Goal: Transaction & Acquisition: Download file/media

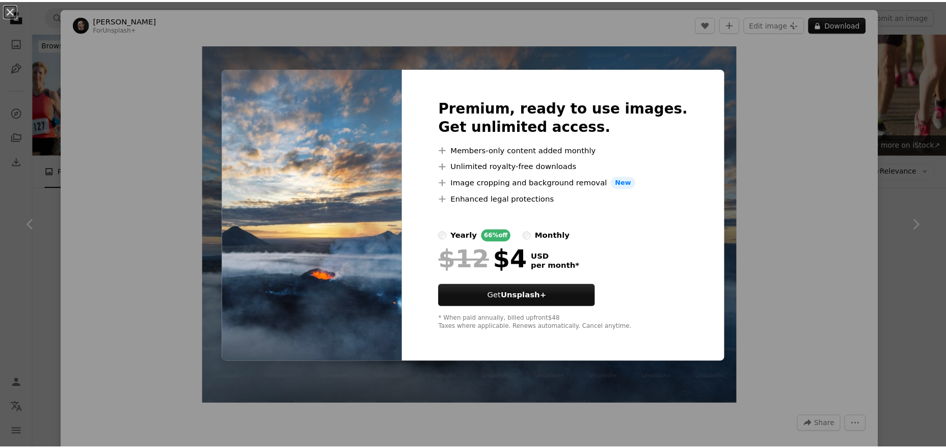
scroll to position [379, 0]
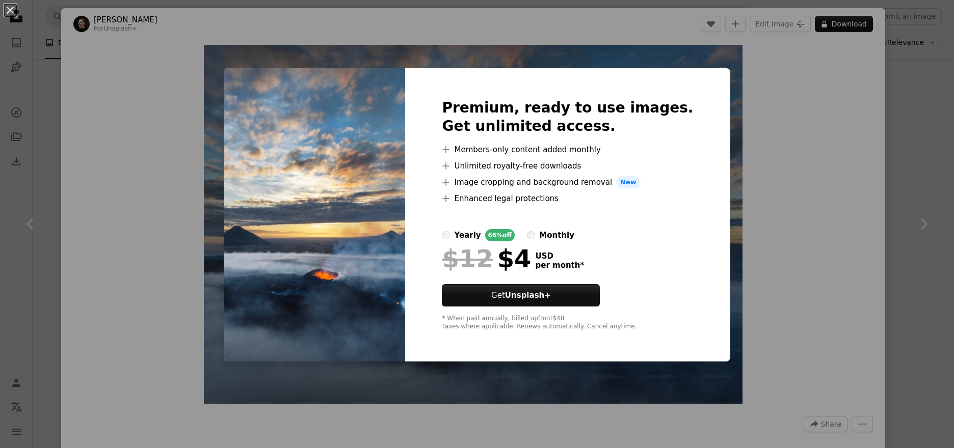
click at [8, 9] on button "An X shape" at bounding box center [10, 10] width 12 height 12
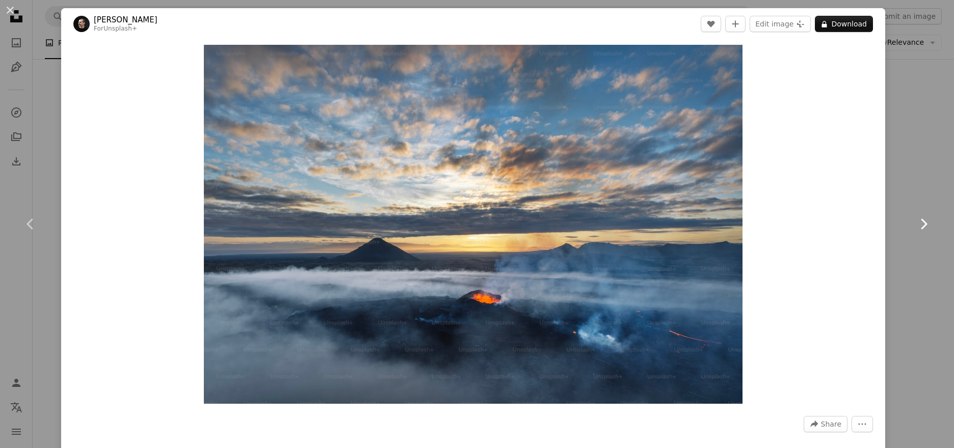
click at [906, 272] on link "Chevron right" at bounding box center [923, 224] width 61 height 98
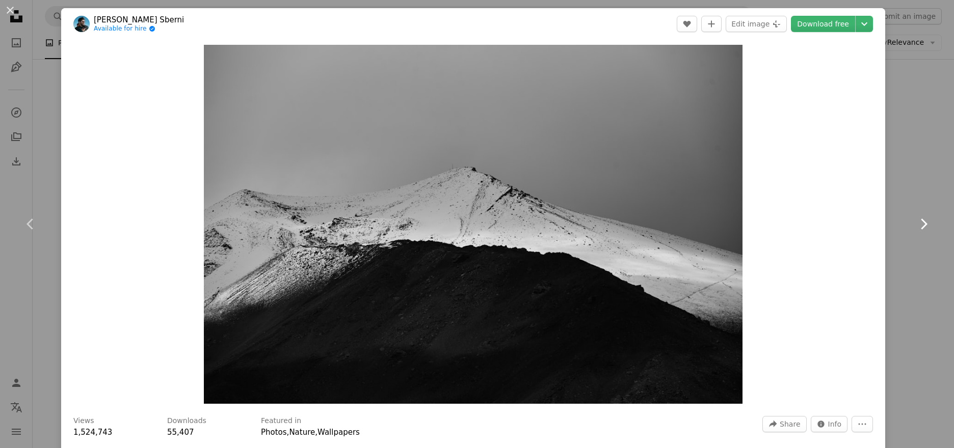
click at [921, 227] on icon "Chevron right" at bounding box center [923, 224] width 16 height 16
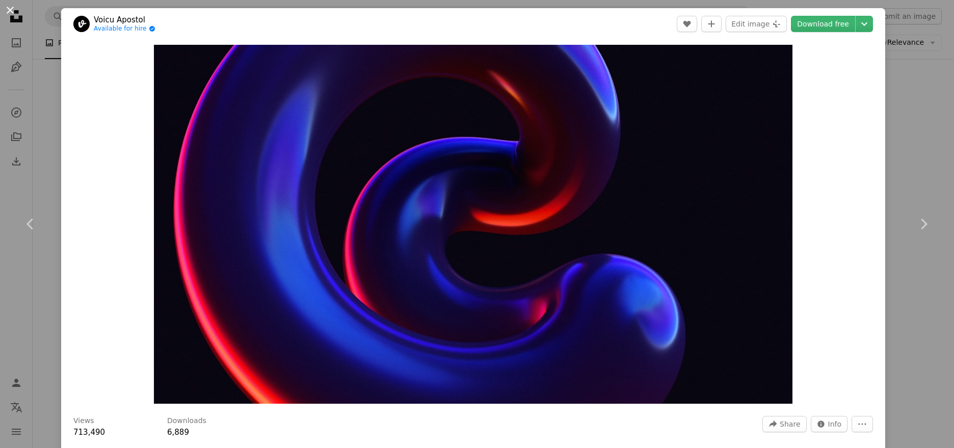
click at [9, 10] on button "An X shape" at bounding box center [10, 10] width 12 height 12
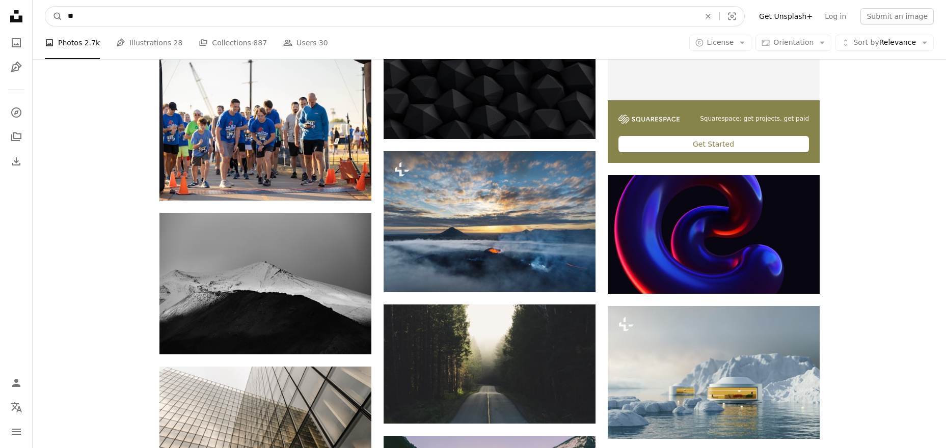
drag, startPoint x: 127, startPoint y: 17, endPoint x: 19, endPoint y: 6, distance: 108.0
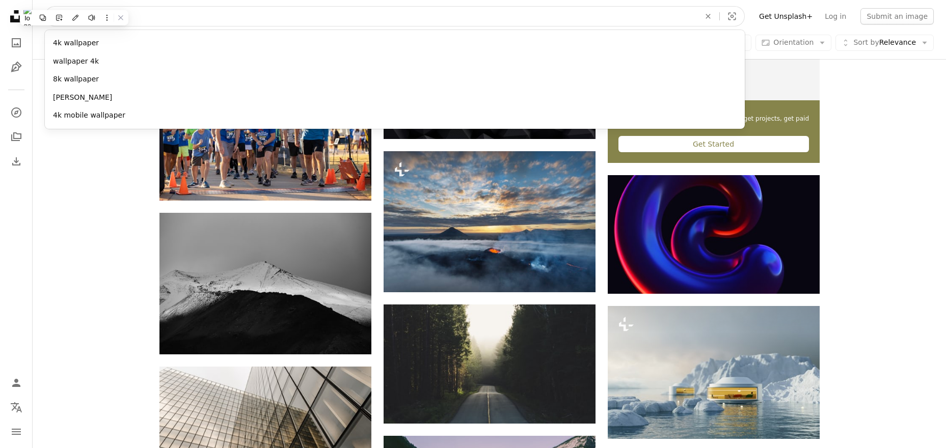
paste input "**********"
type input "**********"
click at [45, 7] on button "A magnifying glass" at bounding box center [53, 16] width 17 height 19
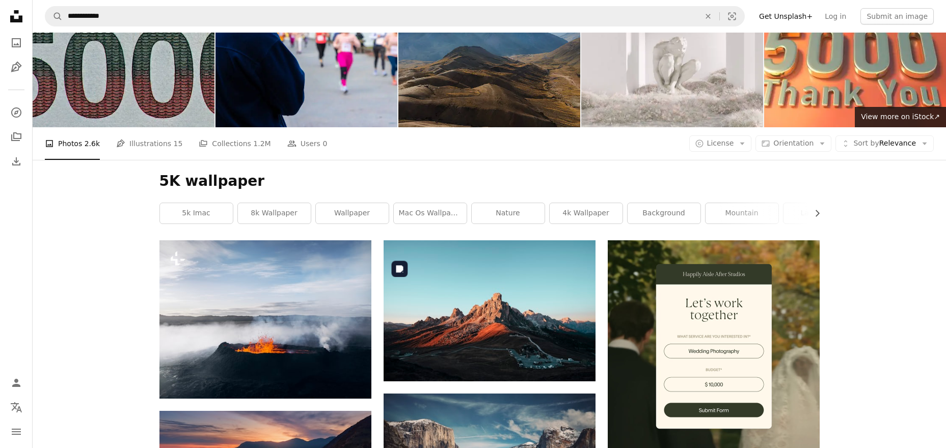
scroll to position [24, 0]
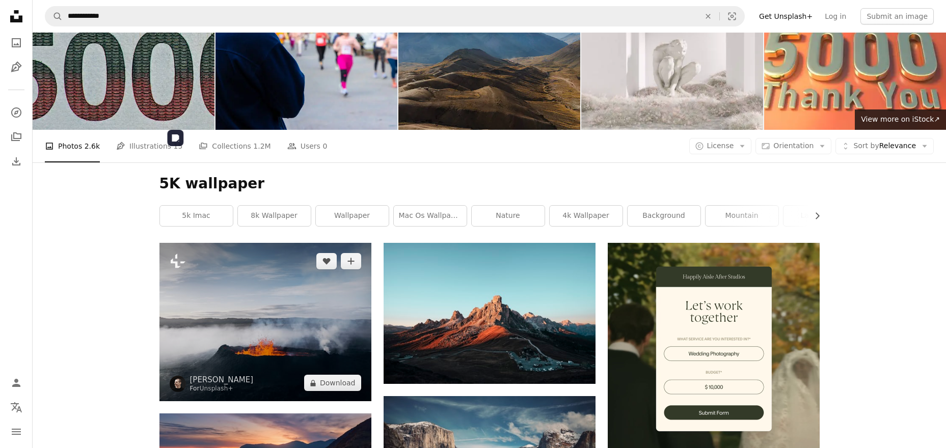
click at [233, 243] on img at bounding box center [265, 322] width 212 height 158
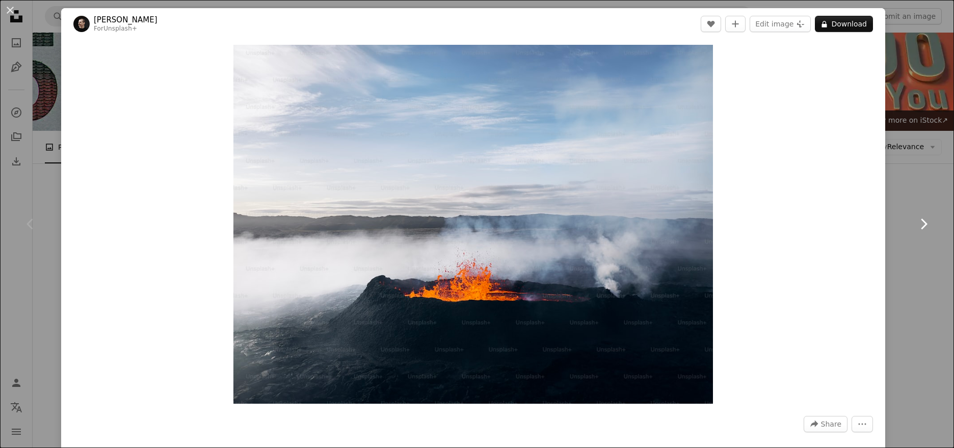
click at [915, 228] on icon "Chevron right" at bounding box center [923, 224] width 16 height 16
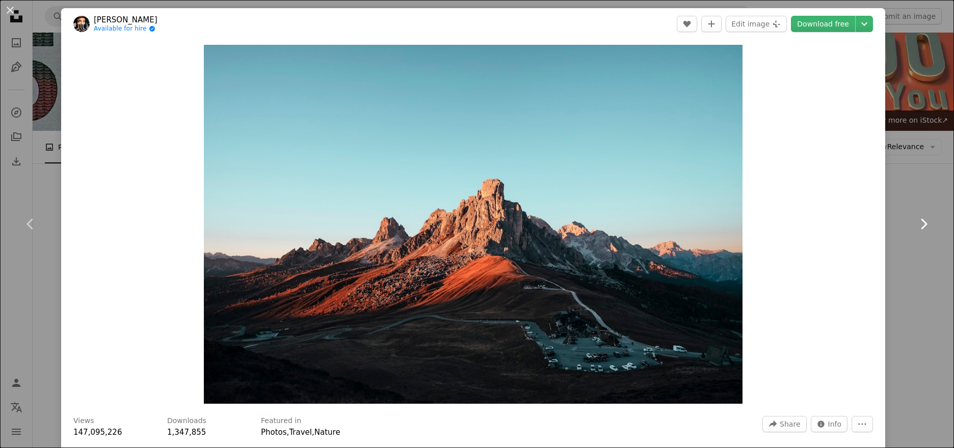
click at [915, 227] on icon "Chevron right" at bounding box center [923, 224] width 16 height 16
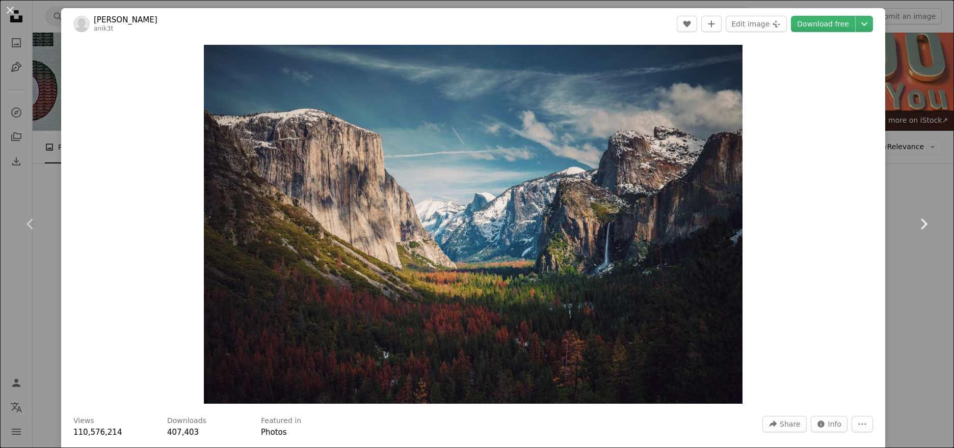
click at [915, 227] on icon "Chevron right" at bounding box center [923, 224] width 16 height 16
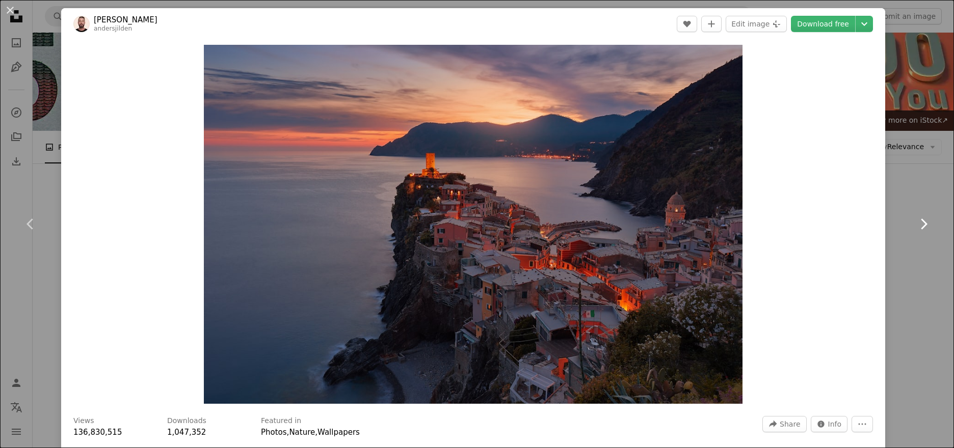
click at [915, 227] on icon "Chevron right" at bounding box center [923, 224] width 16 height 16
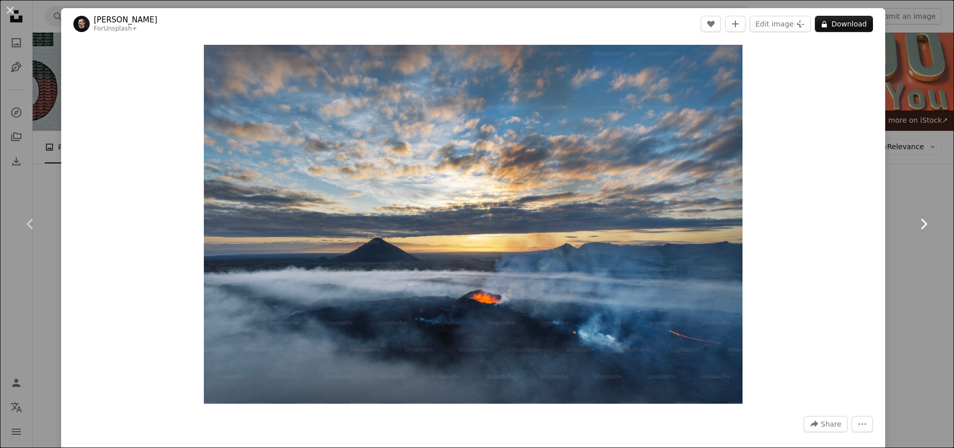
click at [915, 227] on icon "Chevron right" at bounding box center [923, 224] width 16 height 16
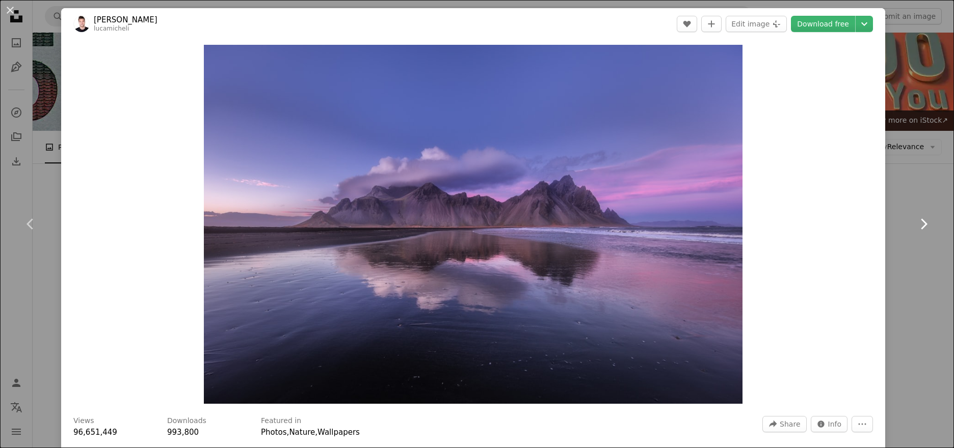
click at [915, 227] on icon "Chevron right" at bounding box center [923, 224] width 16 height 16
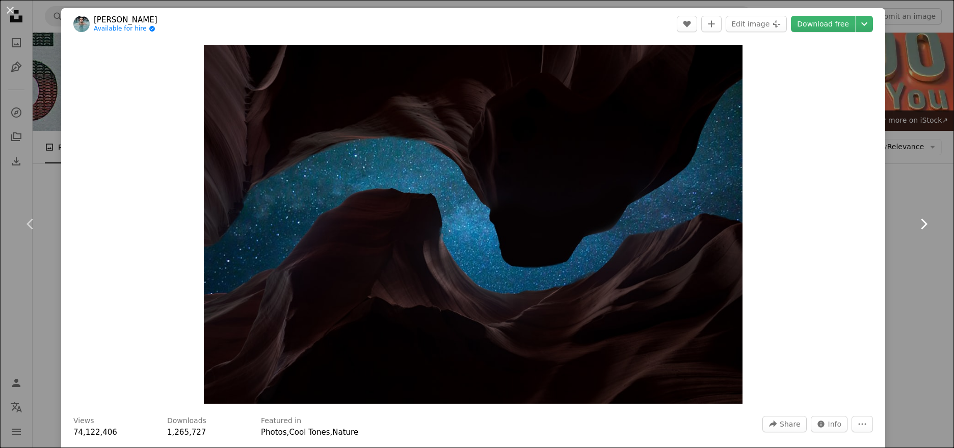
click at [915, 227] on icon "Chevron right" at bounding box center [923, 224] width 16 height 16
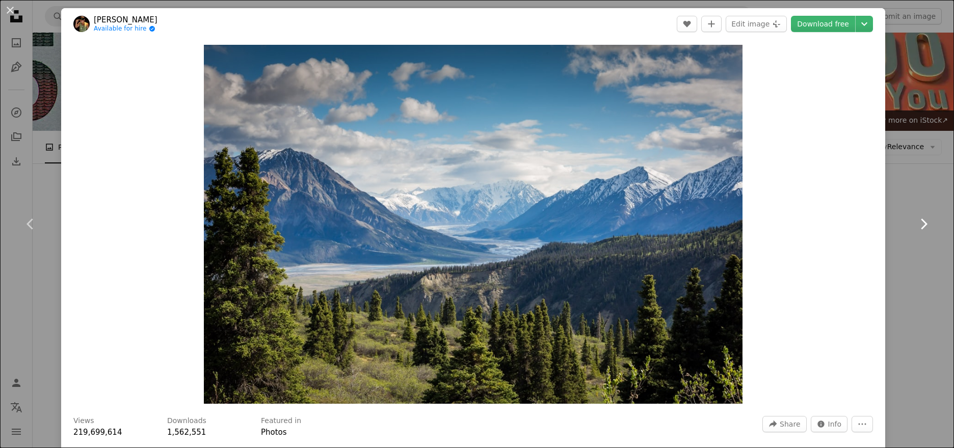
click at [915, 227] on icon "Chevron right" at bounding box center [923, 224] width 16 height 16
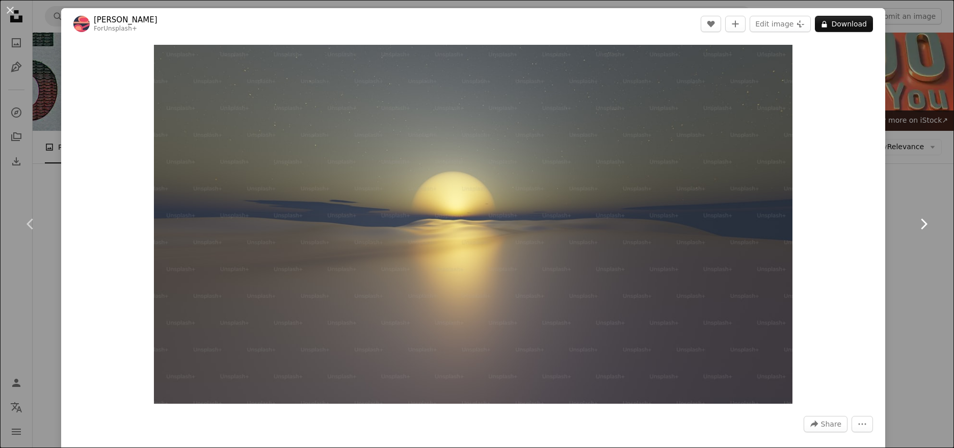
click at [915, 227] on icon "Chevron right" at bounding box center [923, 224] width 16 height 16
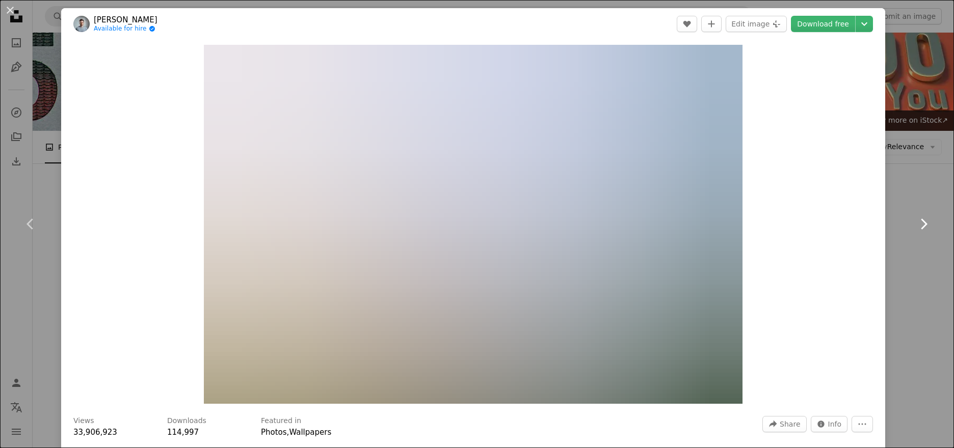
click at [915, 227] on icon "Chevron right" at bounding box center [923, 224] width 16 height 16
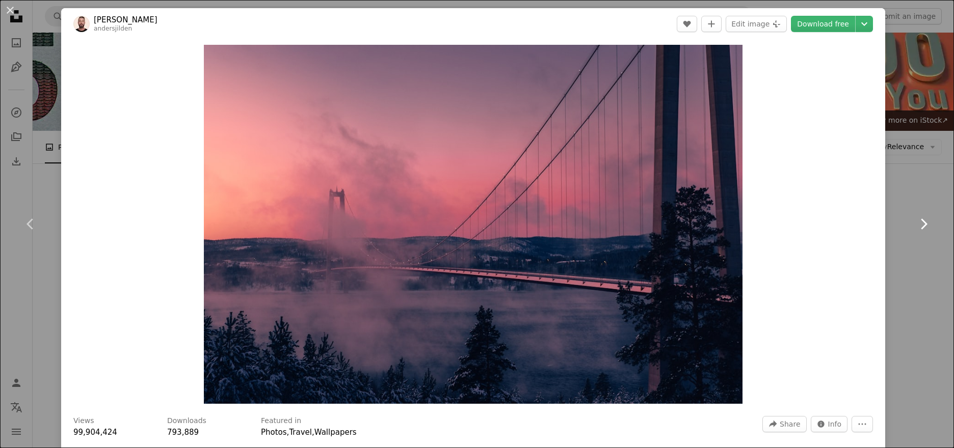
click at [915, 227] on icon "Chevron right" at bounding box center [923, 224] width 16 height 16
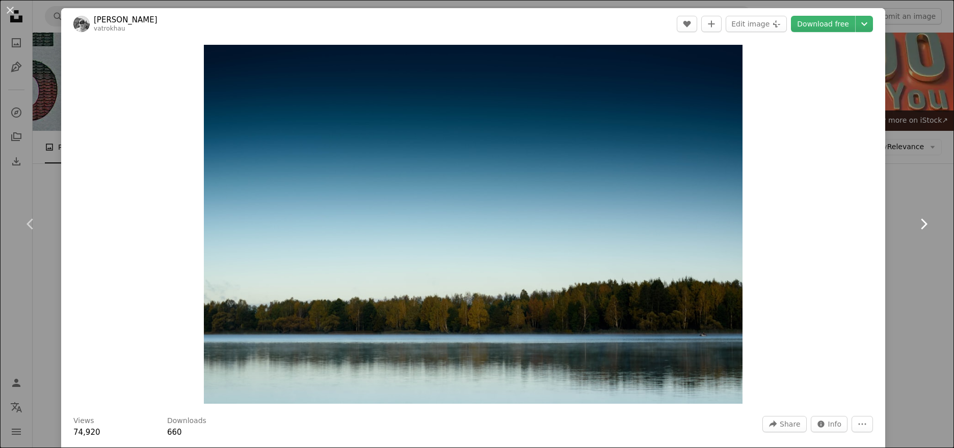
click at [915, 227] on icon "Chevron right" at bounding box center [923, 224] width 16 height 16
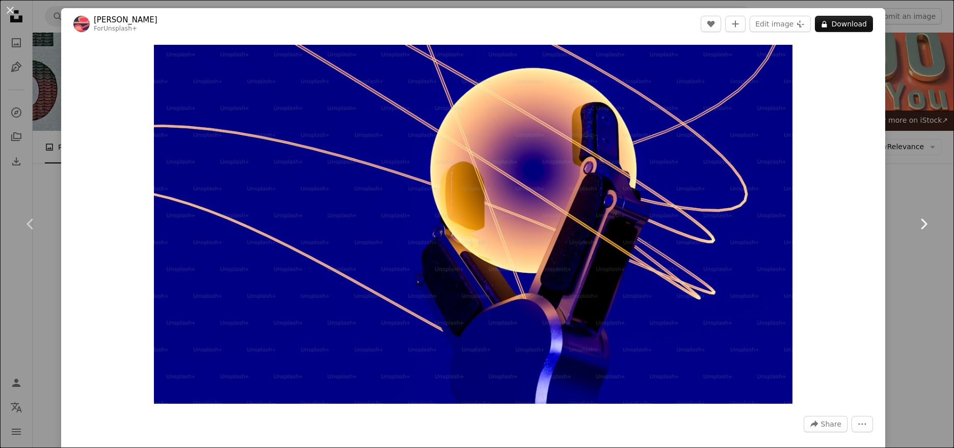
click at [915, 227] on icon "Chevron right" at bounding box center [923, 224] width 16 height 16
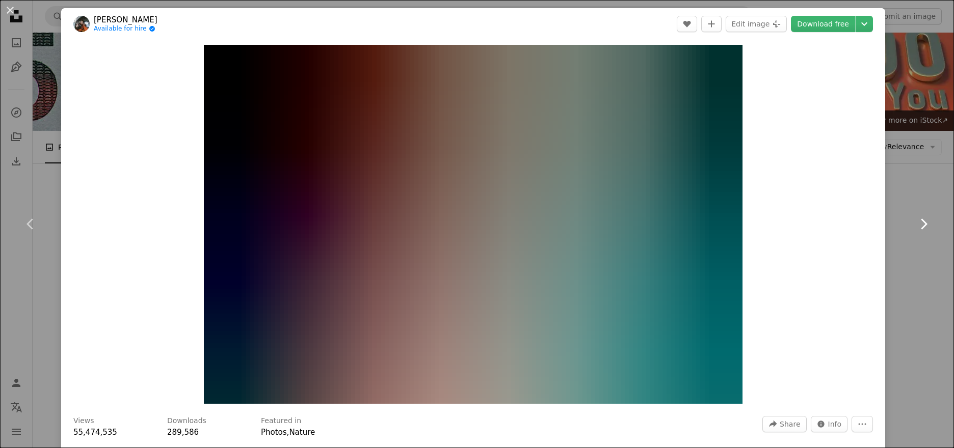
click at [915, 227] on icon "Chevron right" at bounding box center [923, 224] width 16 height 16
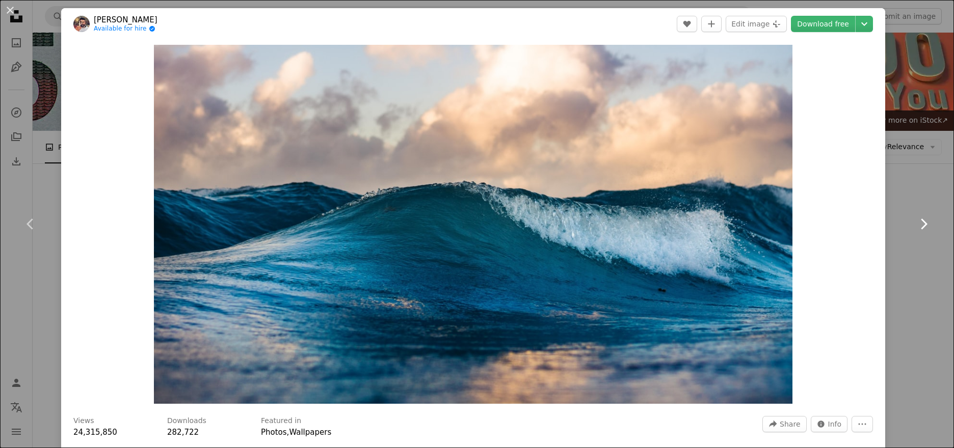
click at [915, 227] on icon "Chevron right" at bounding box center [923, 224] width 16 height 16
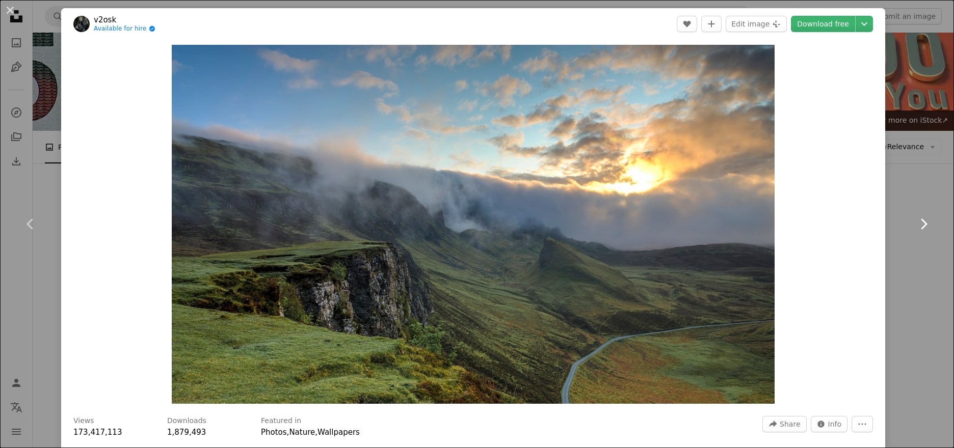
click at [915, 227] on icon "Chevron right" at bounding box center [923, 224] width 16 height 16
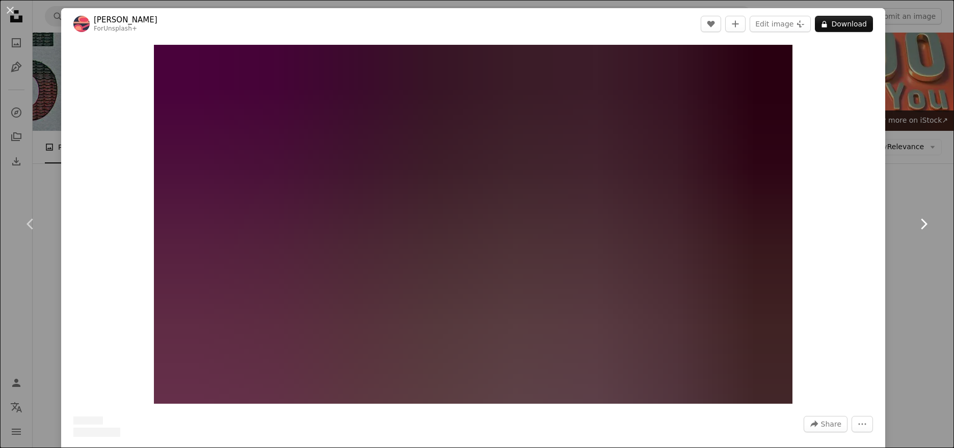
click at [915, 227] on icon "Chevron right" at bounding box center [923, 224] width 16 height 16
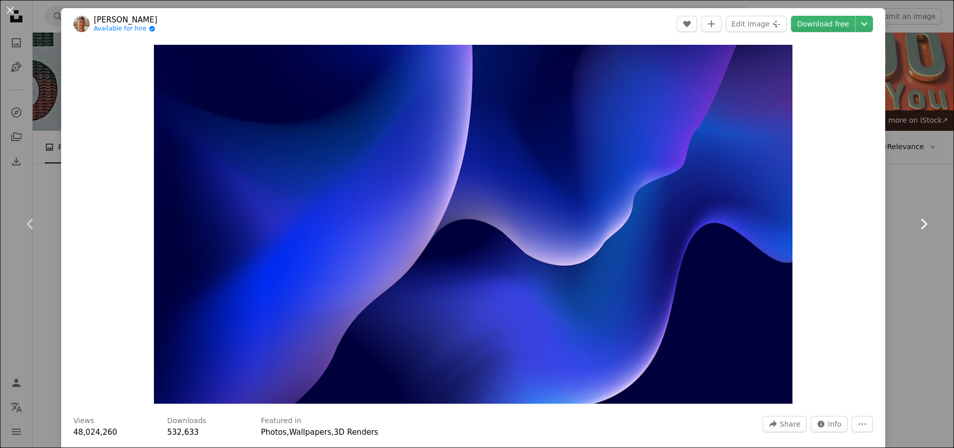
click at [915, 227] on icon "Chevron right" at bounding box center [923, 224] width 16 height 16
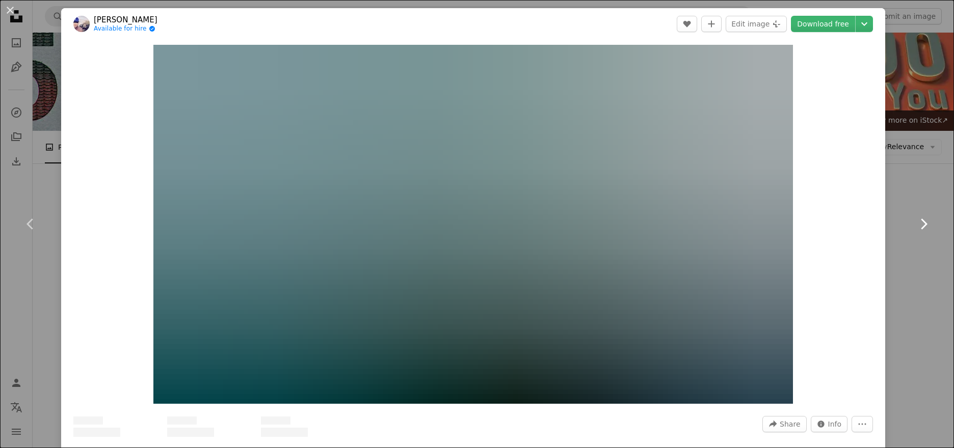
click at [915, 227] on icon "Chevron right" at bounding box center [923, 224] width 16 height 16
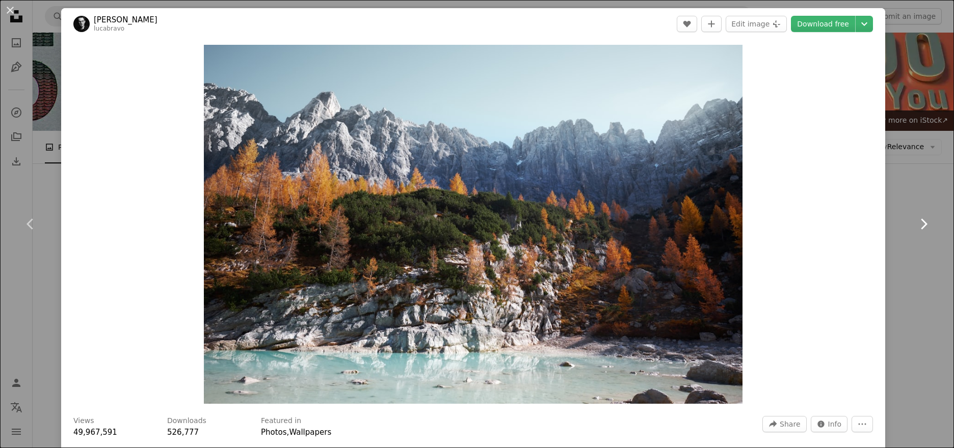
click at [915, 227] on icon "Chevron right" at bounding box center [923, 224] width 16 height 16
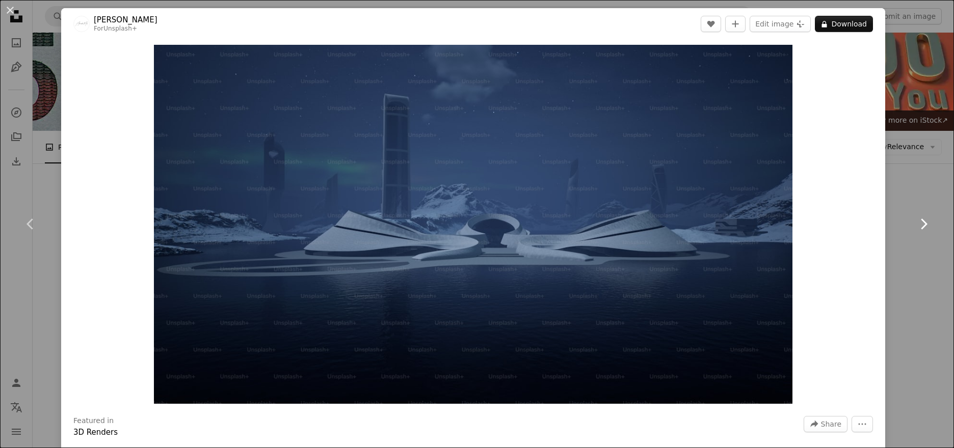
click at [915, 227] on icon "Chevron right" at bounding box center [923, 224] width 16 height 16
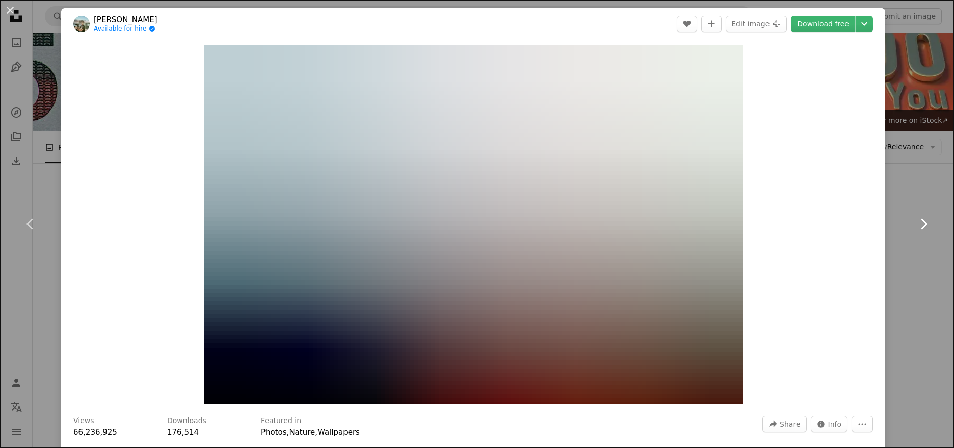
click at [915, 227] on icon "Chevron right" at bounding box center [923, 224] width 16 height 16
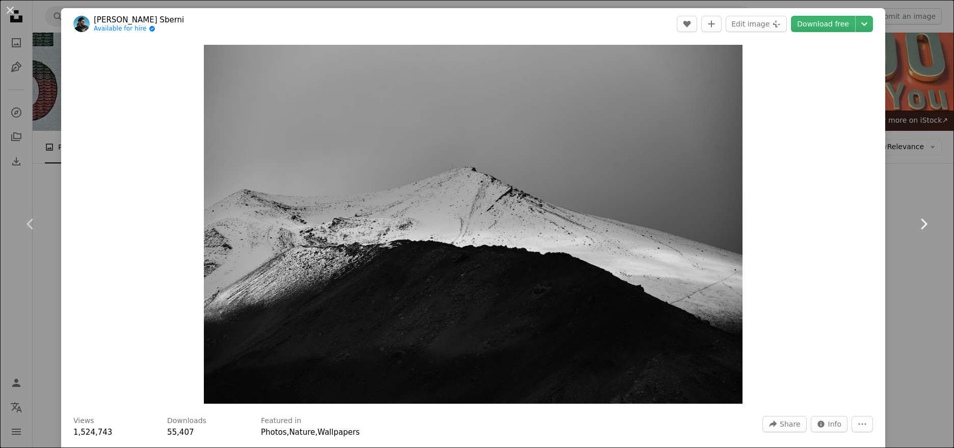
click at [915, 227] on icon "Chevron right" at bounding box center [923, 224] width 16 height 16
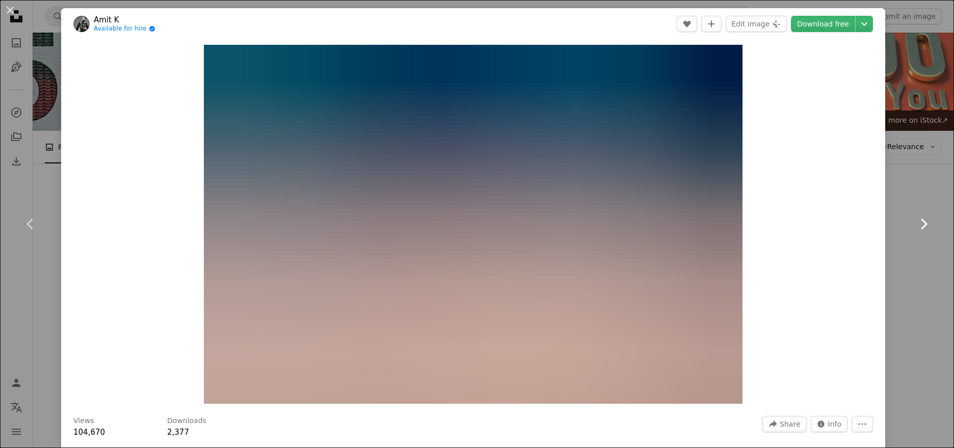
click at [915, 227] on icon "Chevron right" at bounding box center [923, 224] width 16 height 16
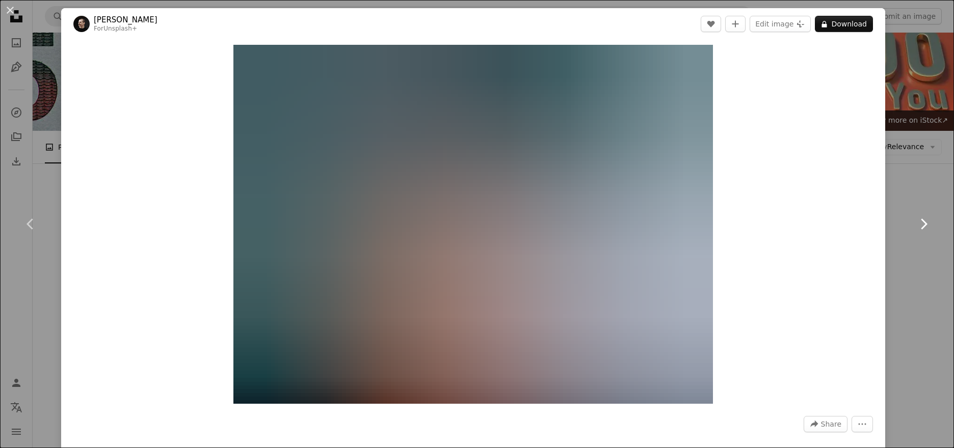
click at [915, 227] on icon "Chevron right" at bounding box center [923, 224] width 16 height 16
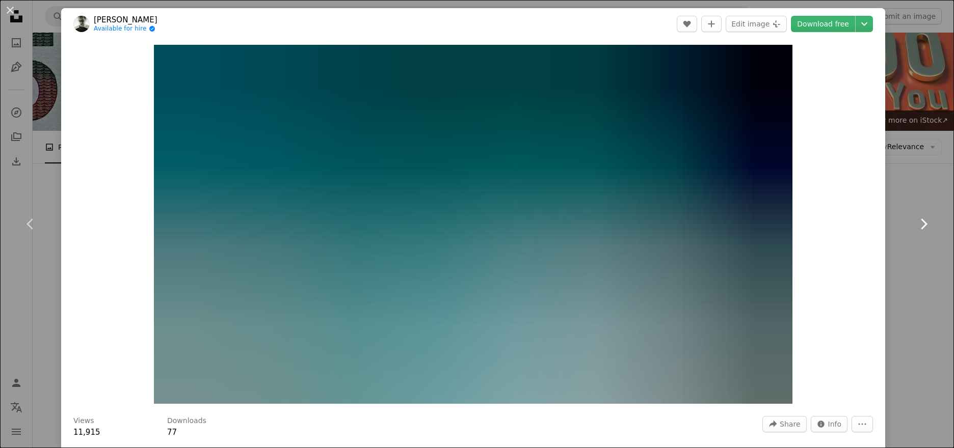
click at [915, 227] on icon "Chevron right" at bounding box center [923, 224] width 16 height 16
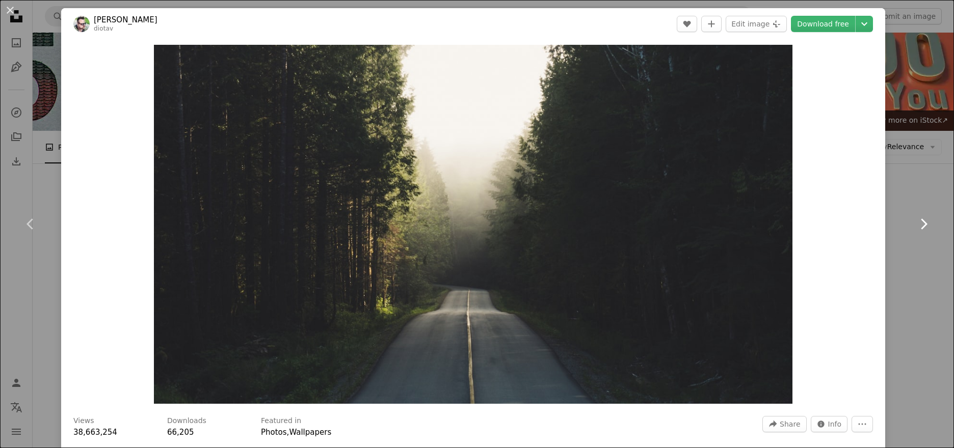
click at [915, 227] on icon "Chevron right" at bounding box center [923, 224] width 16 height 16
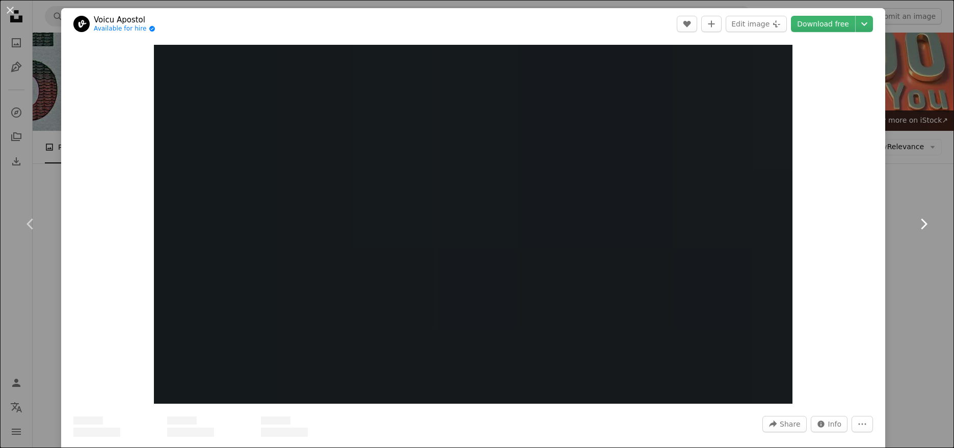
click at [915, 227] on icon "Chevron right" at bounding box center [923, 224] width 16 height 16
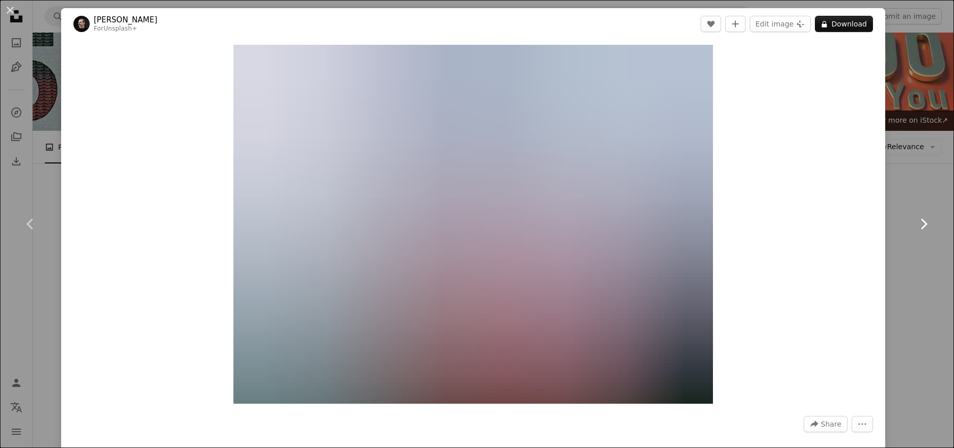
click at [915, 227] on icon "Chevron right" at bounding box center [923, 224] width 16 height 16
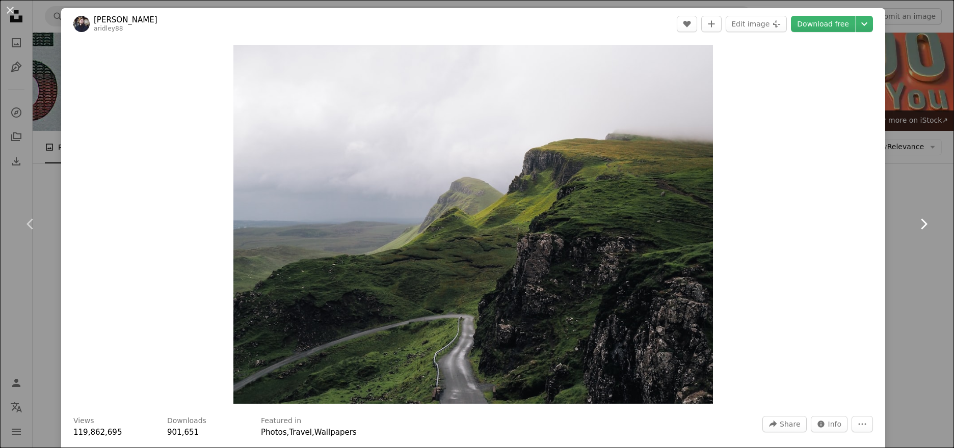
click at [915, 227] on icon "Chevron right" at bounding box center [923, 224] width 16 height 16
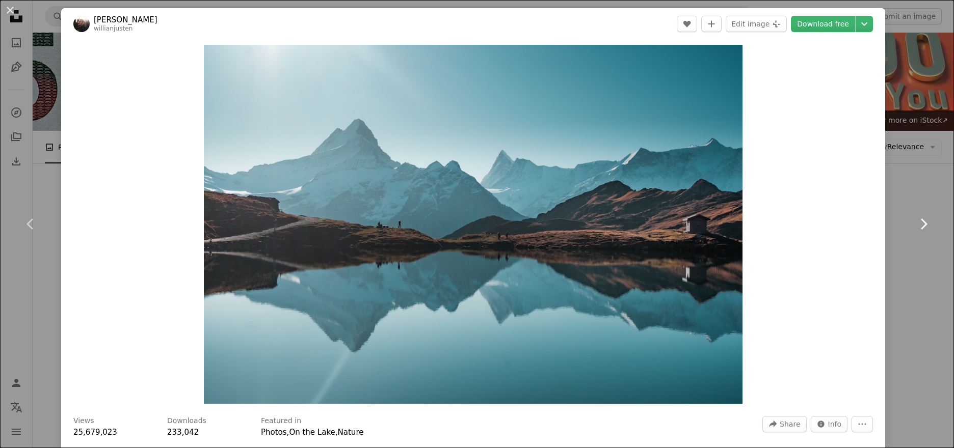
click at [915, 227] on icon "Chevron right" at bounding box center [923, 224] width 16 height 16
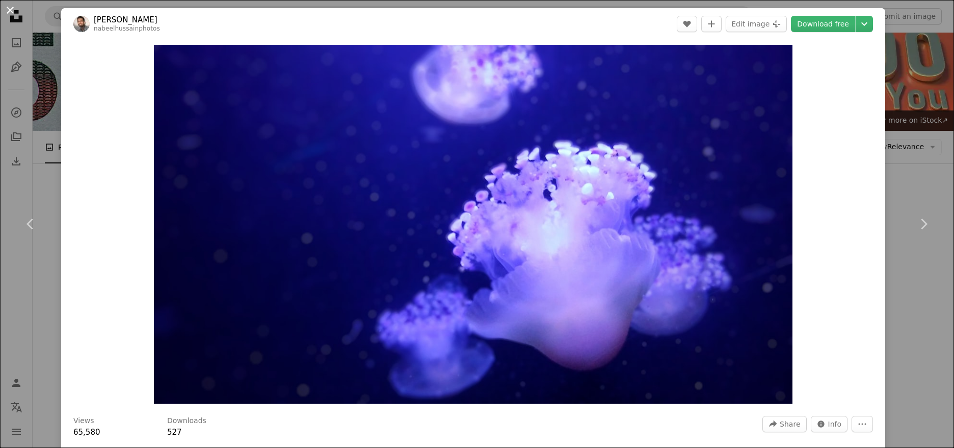
click at [11, 9] on button "An X shape" at bounding box center [10, 10] width 12 height 12
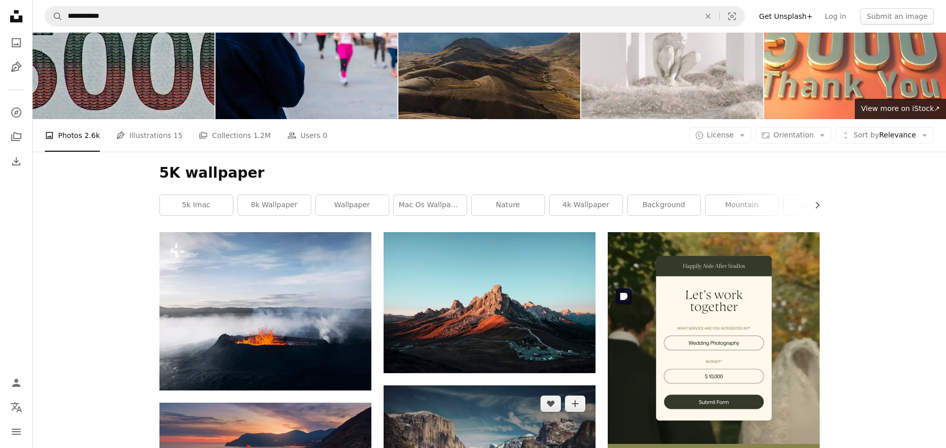
scroll to position [37, 0]
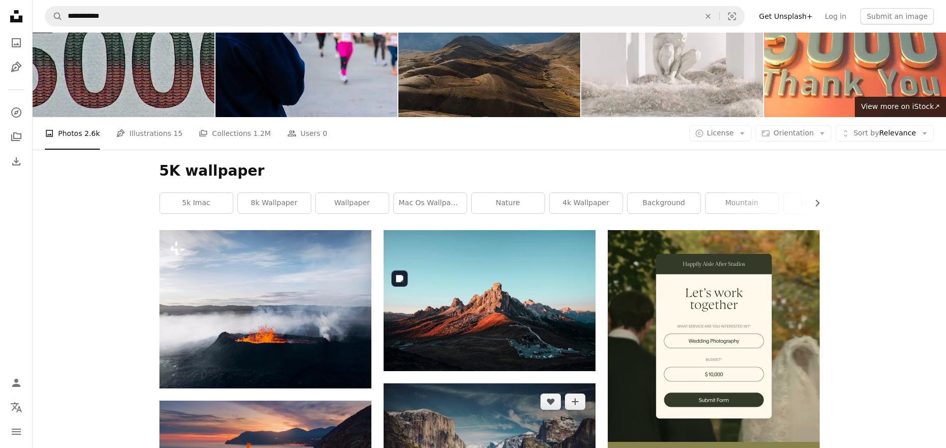
click at [504, 384] on img at bounding box center [490, 455] width 212 height 142
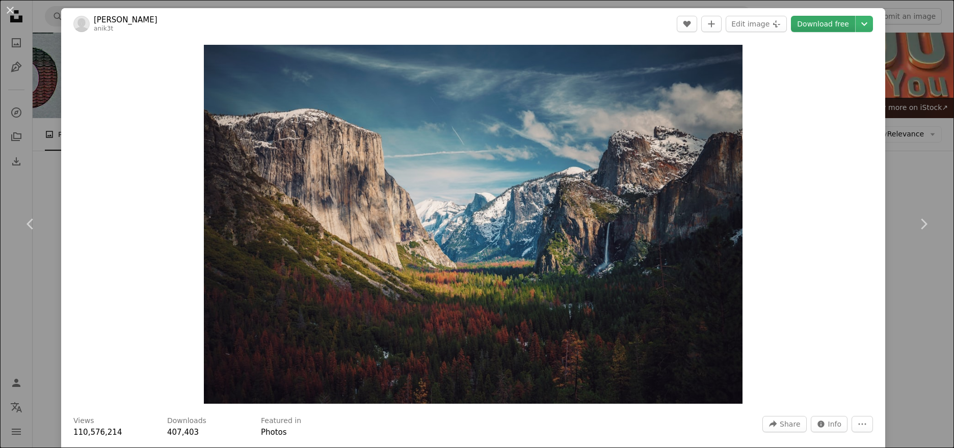
click at [812, 26] on link "Download free" at bounding box center [823, 24] width 64 height 16
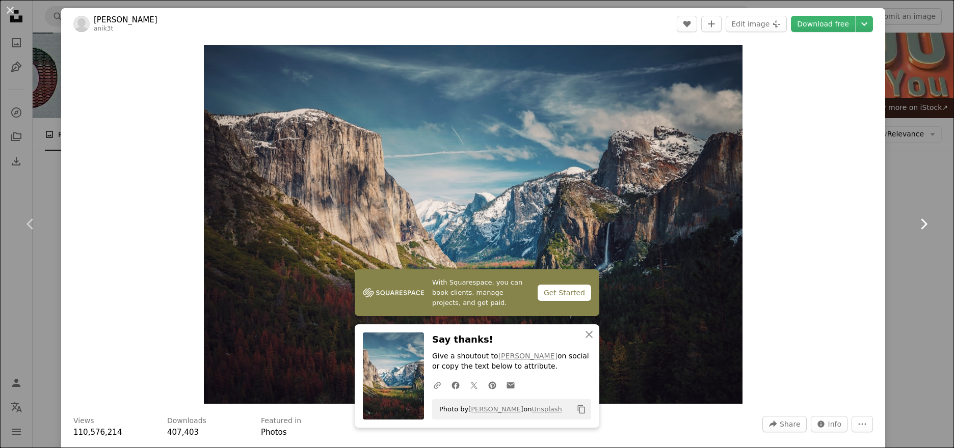
click at [915, 221] on icon "Chevron right" at bounding box center [923, 224] width 16 height 16
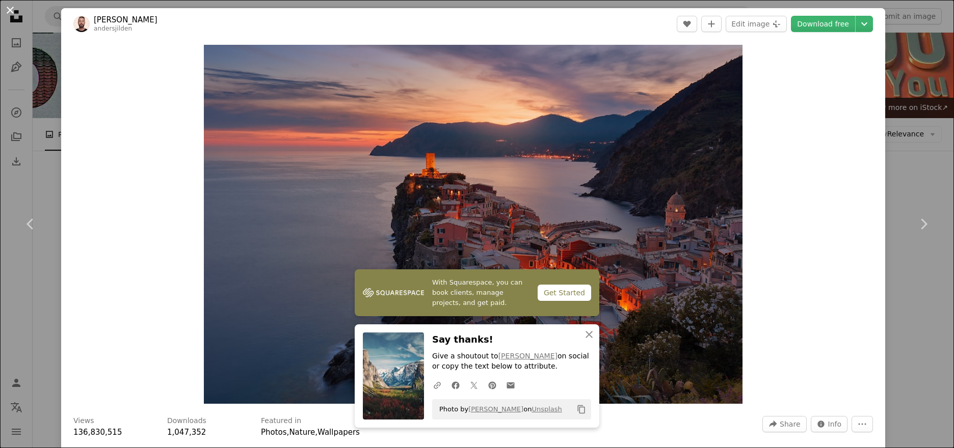
click at [7, 11] on button "An X shape" at bounding box center [10, 10] width 12 height 12
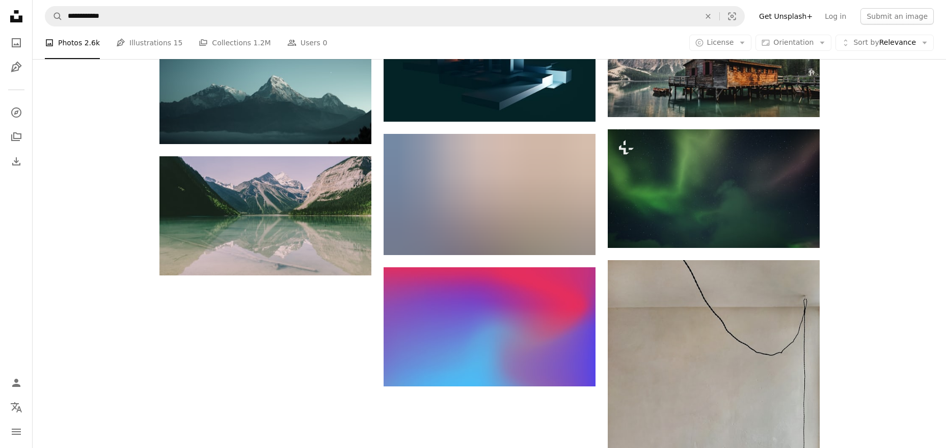
scroll to position [2081, 0]
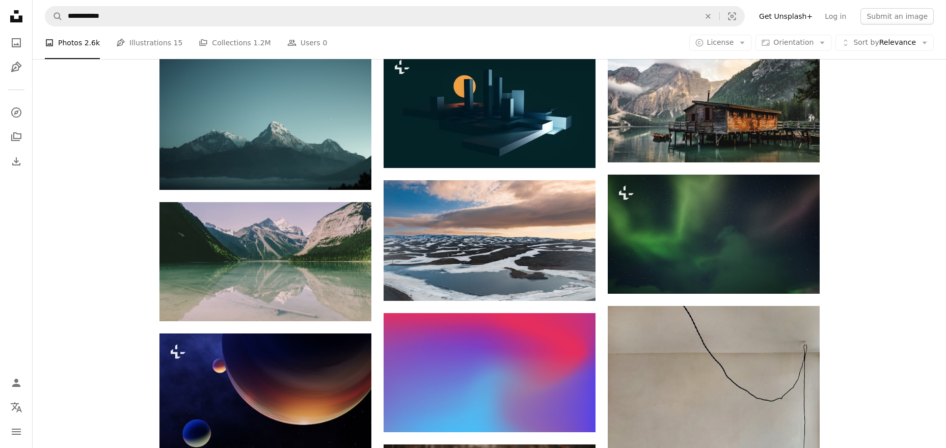
scroll to position [1970, 0]
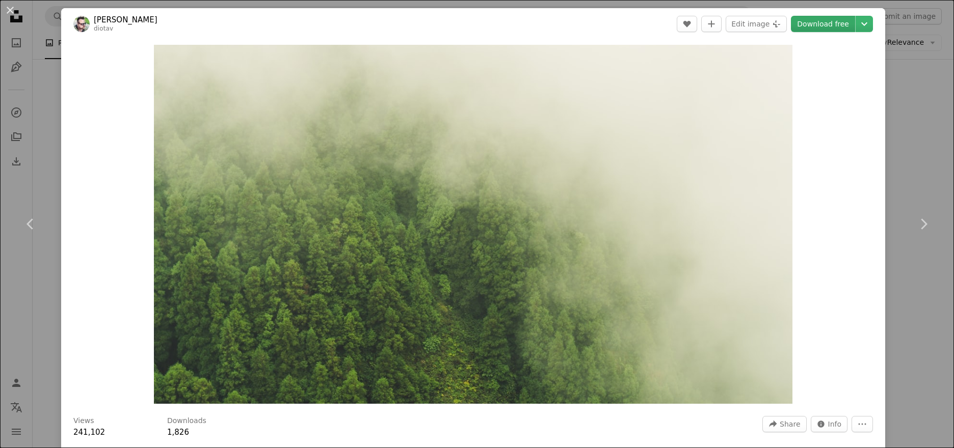
click at [816, 26] on link "Download free" at bounding box center [823, 24] width 64 height 16
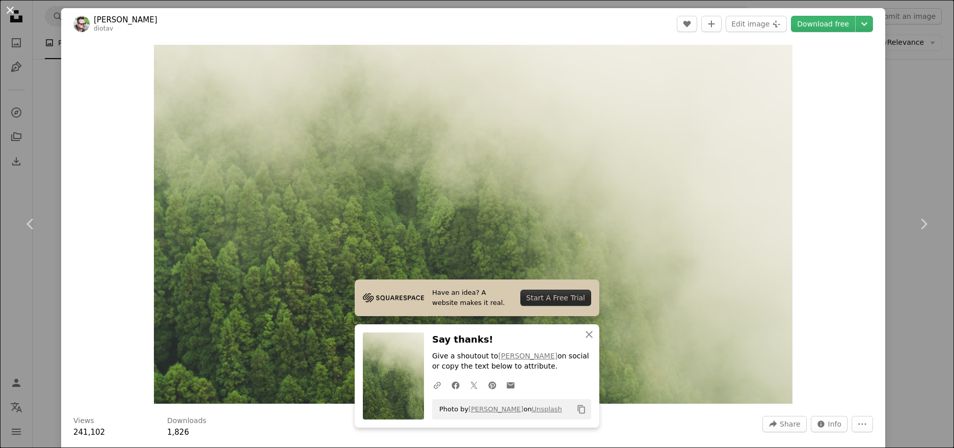
click at [14, 13] on button "An X shape" at bounding box center [10, 10] width 12 height 12
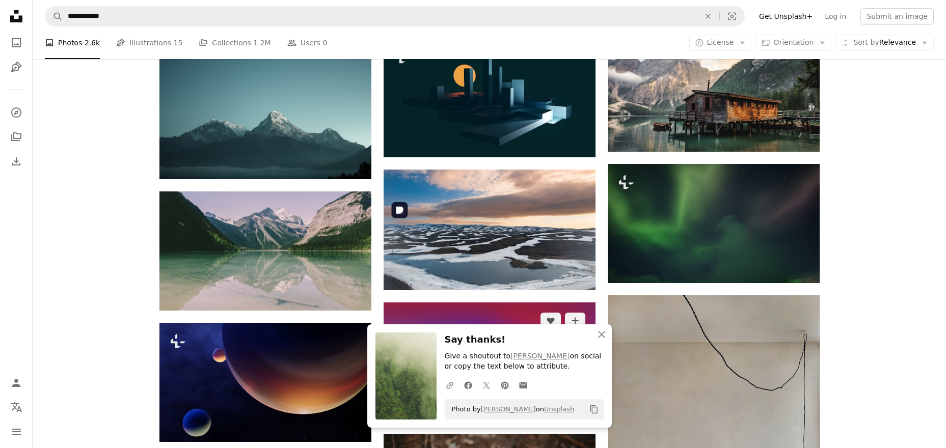
scroll to position [2008, 0]
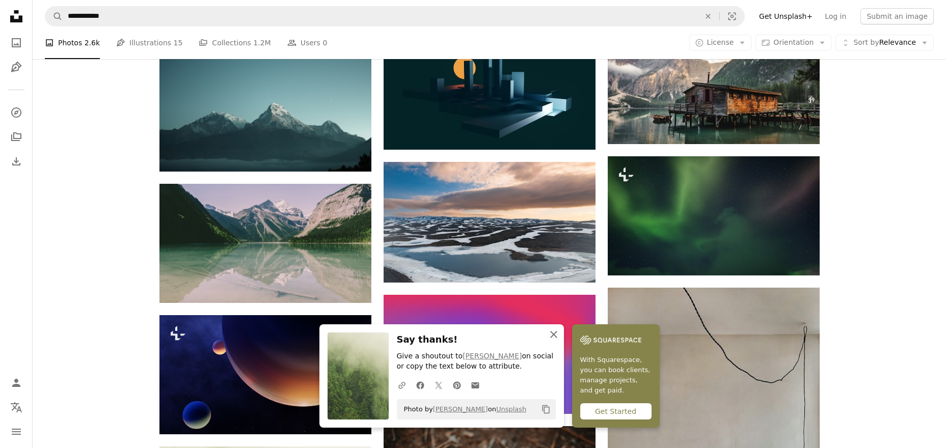
click at [557, 333] on icon "button" at bounding box center [553, 334] width 7 height 7
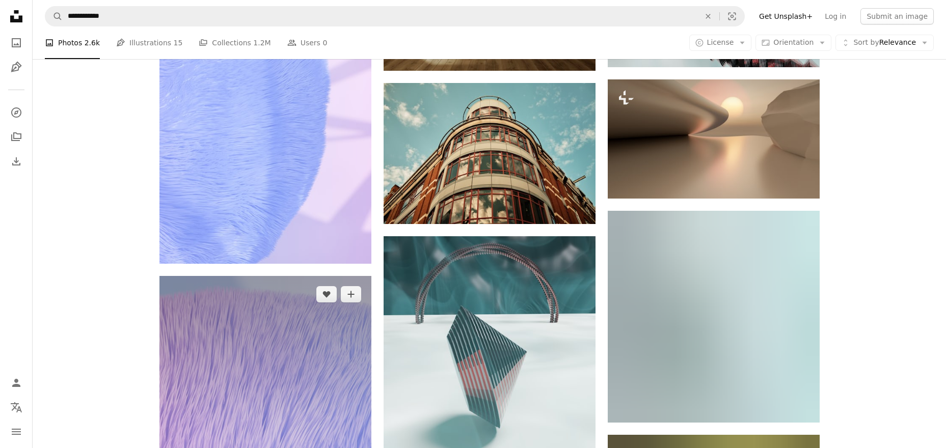
scroll to position [6063, 0]
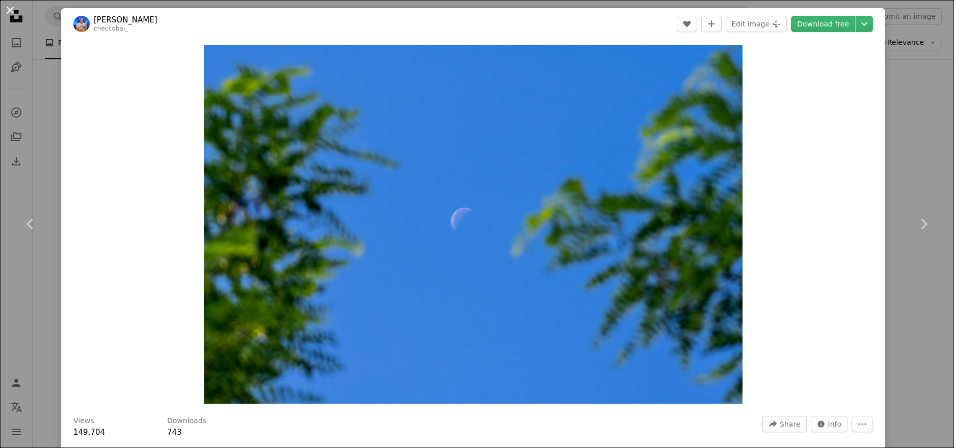
click at [14, 14] on button "An X shape" at bounding box center [10, 10] width 12 height 12
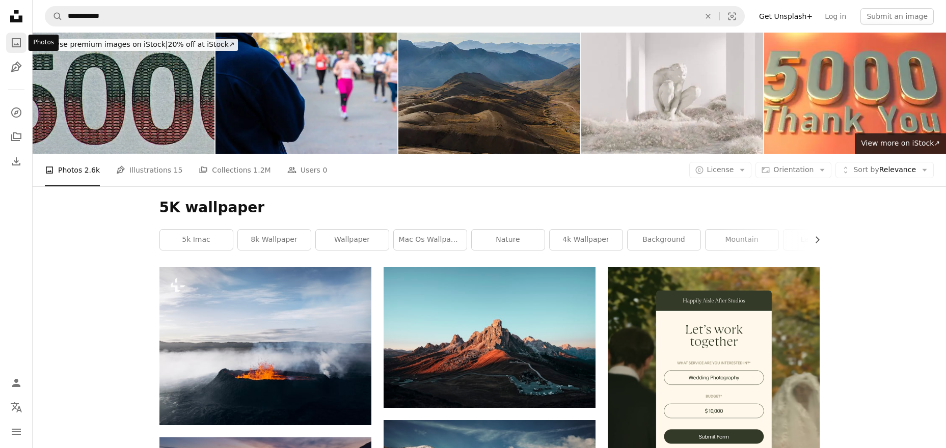
click at [20, 47] on icon "A photo" at bounding box center [16, 43] width 12 height 12
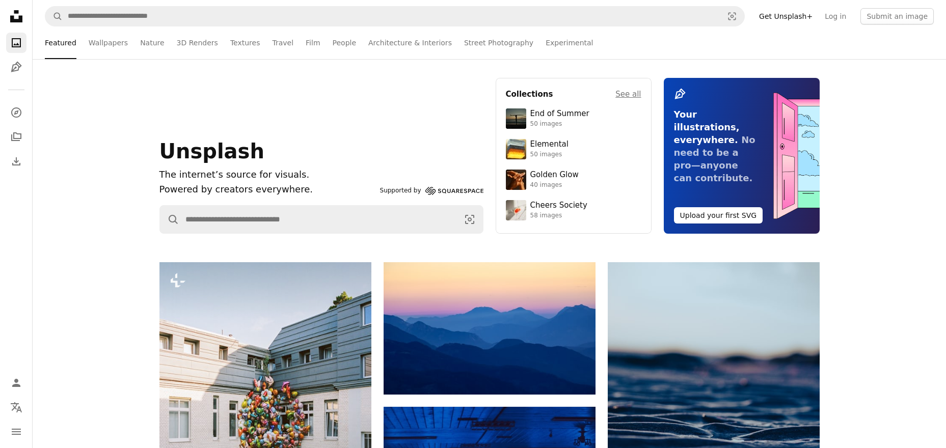
scroll to position [15, 0]
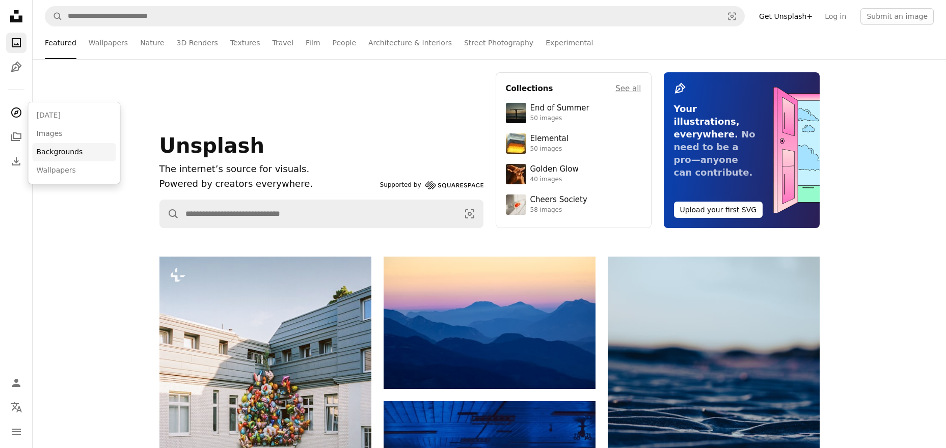
click at [60, 155] on link "Backgrounds" at bounding box center [75, 152] width 84 height 18
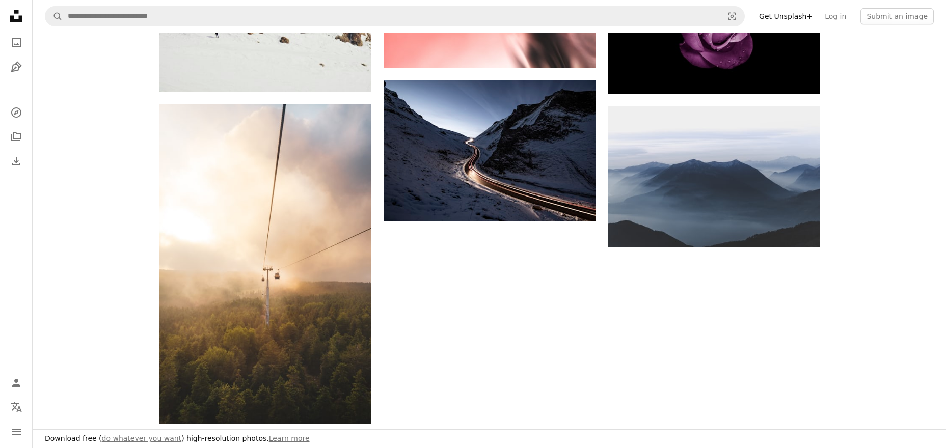
scroll to position [1779, 0]
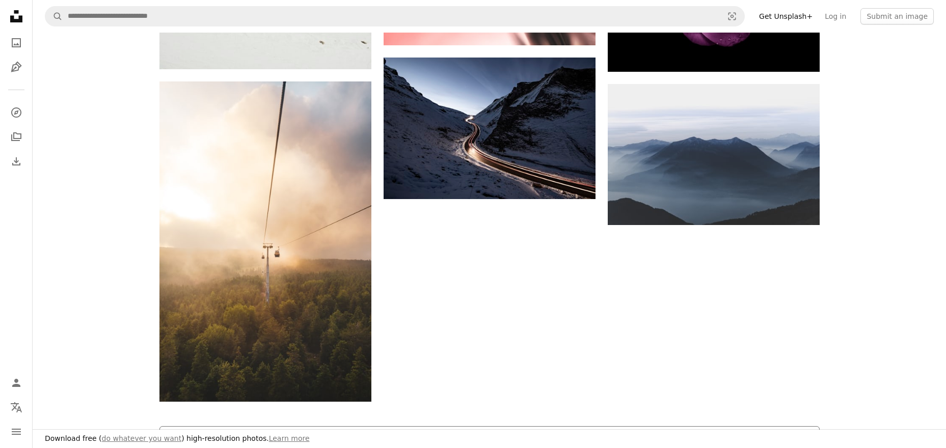
click at [461, 426] on button "Load more" at bounding box center [489, 442] width 660 height 33
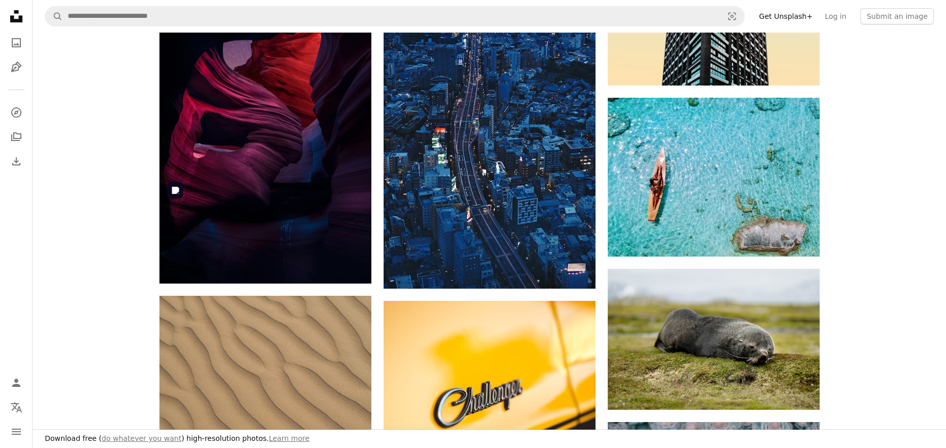
scroll to position [4370, 0]
